Goal: Task Accomplishment & Management: Complete application form

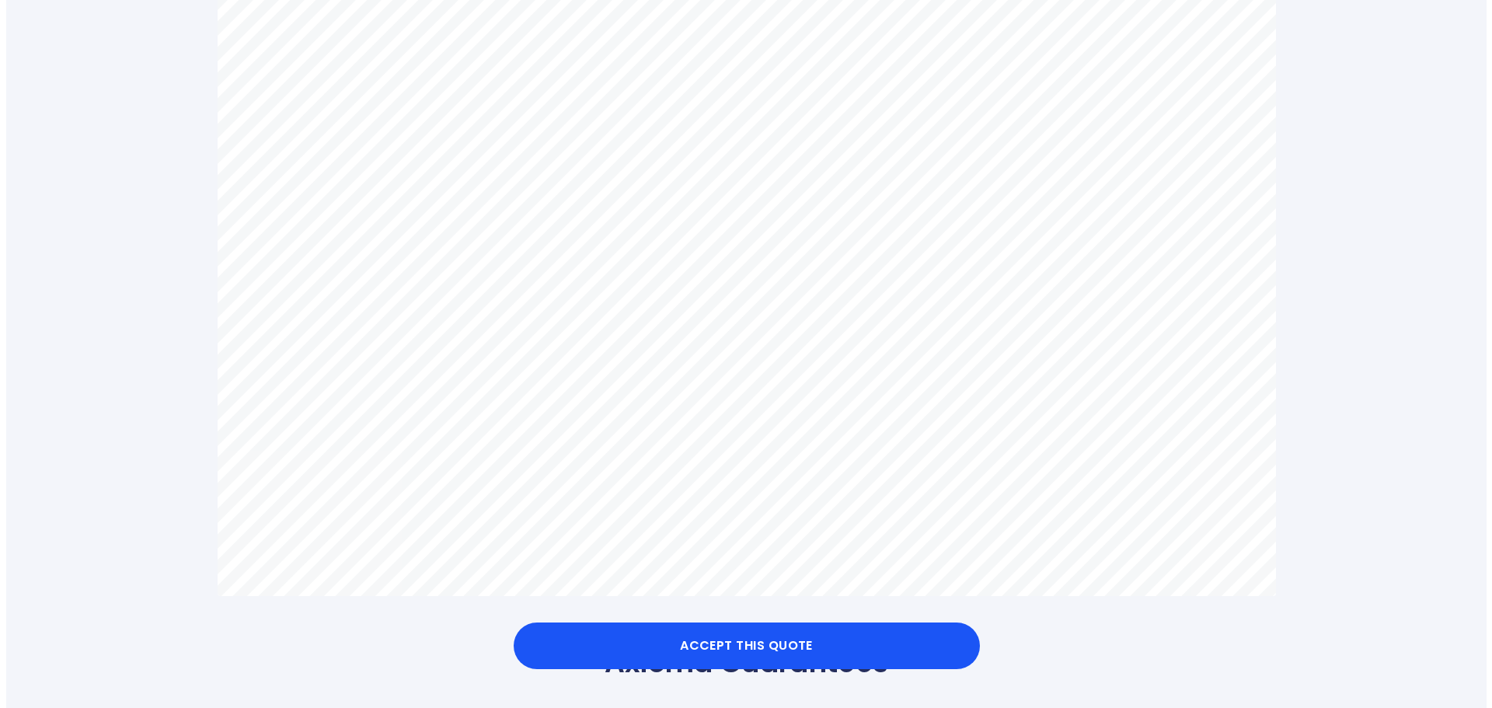
scroll to position [932, 0]
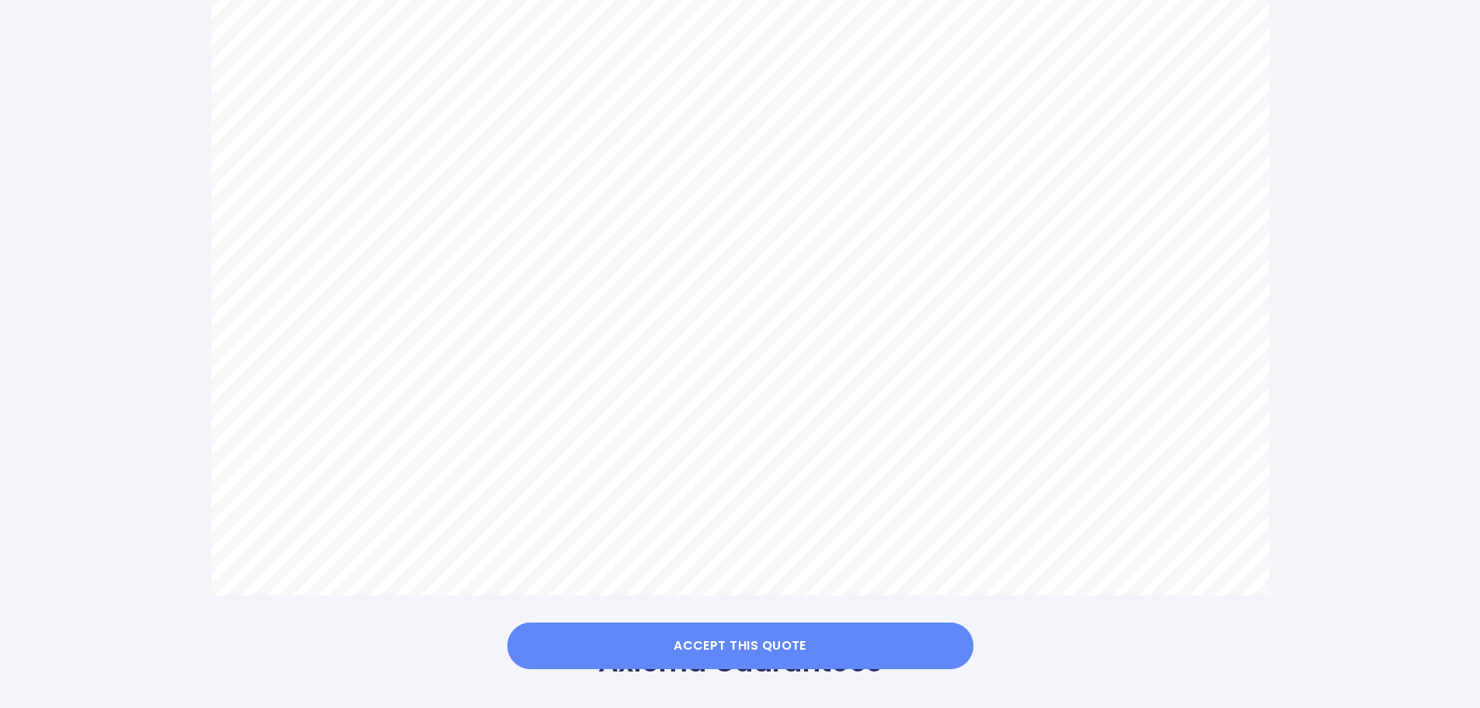
click at [760, 643] on button "Accept this Quote" at bounding box center [740, 645] width 466 height 47
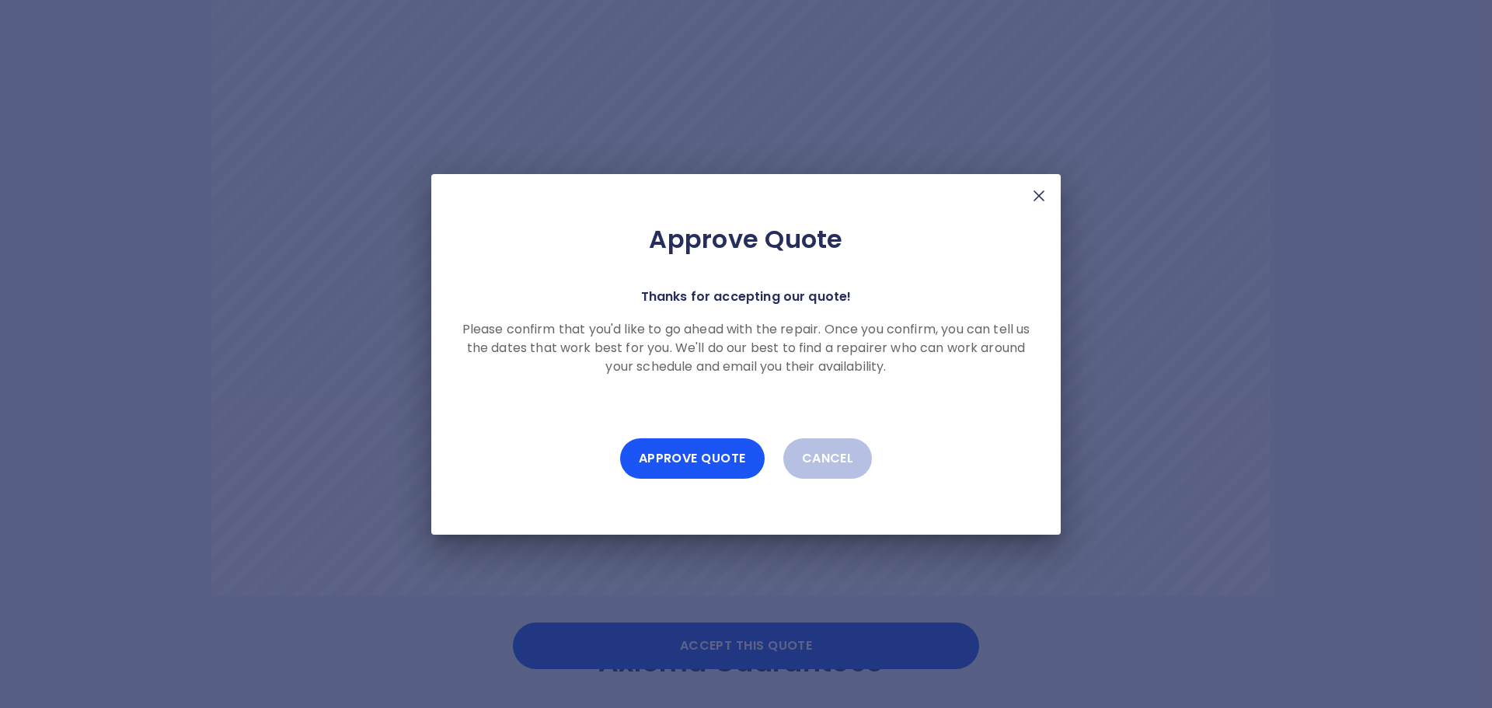
click at [723, 466] on button "Approve Quote" at bounding box center [692, 458] width 145 height 40
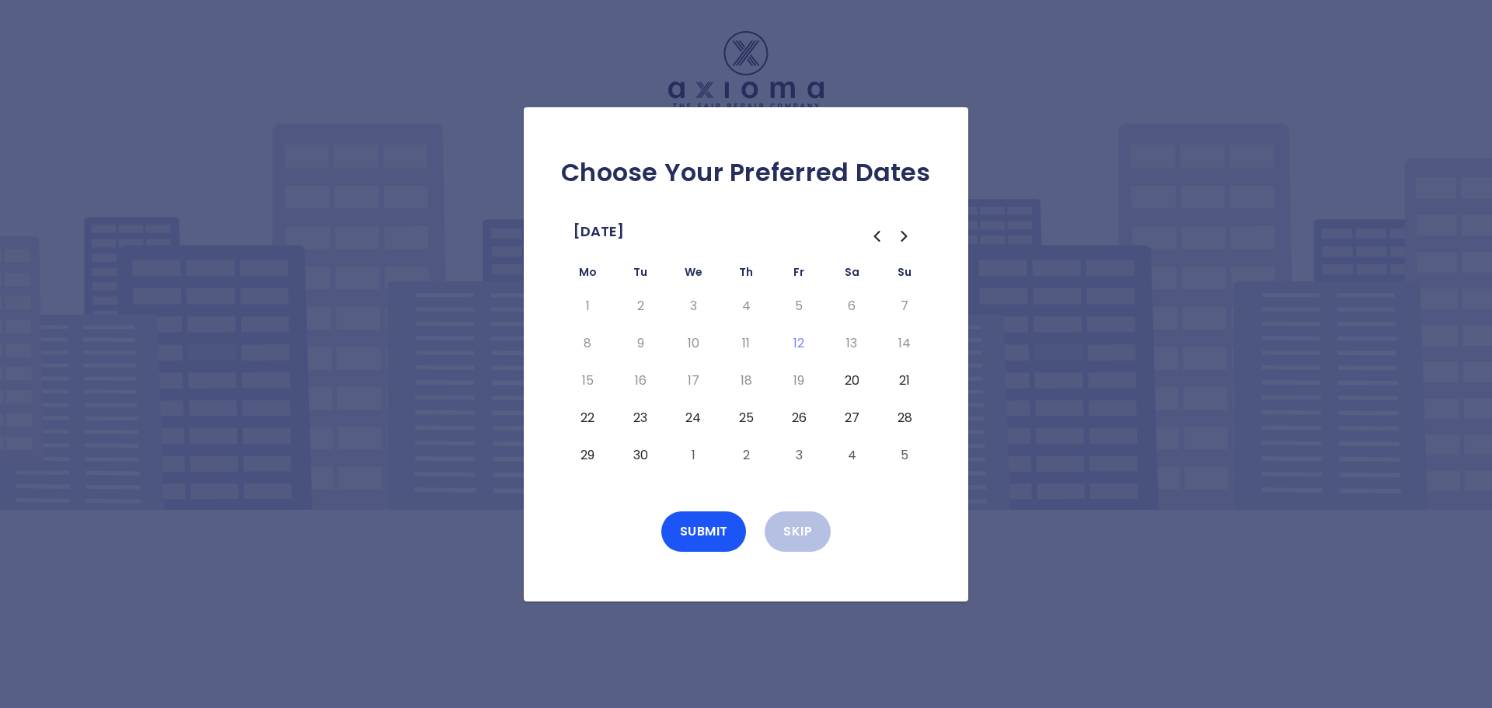
click at [854, 380] on button "20" at bounding box center [852, 380] width 28 height 25
click at [715, 529] on button "Submit" at bounding box center [703, 531] width 85 height 40
